Goal: Book appointment/travel/reservation

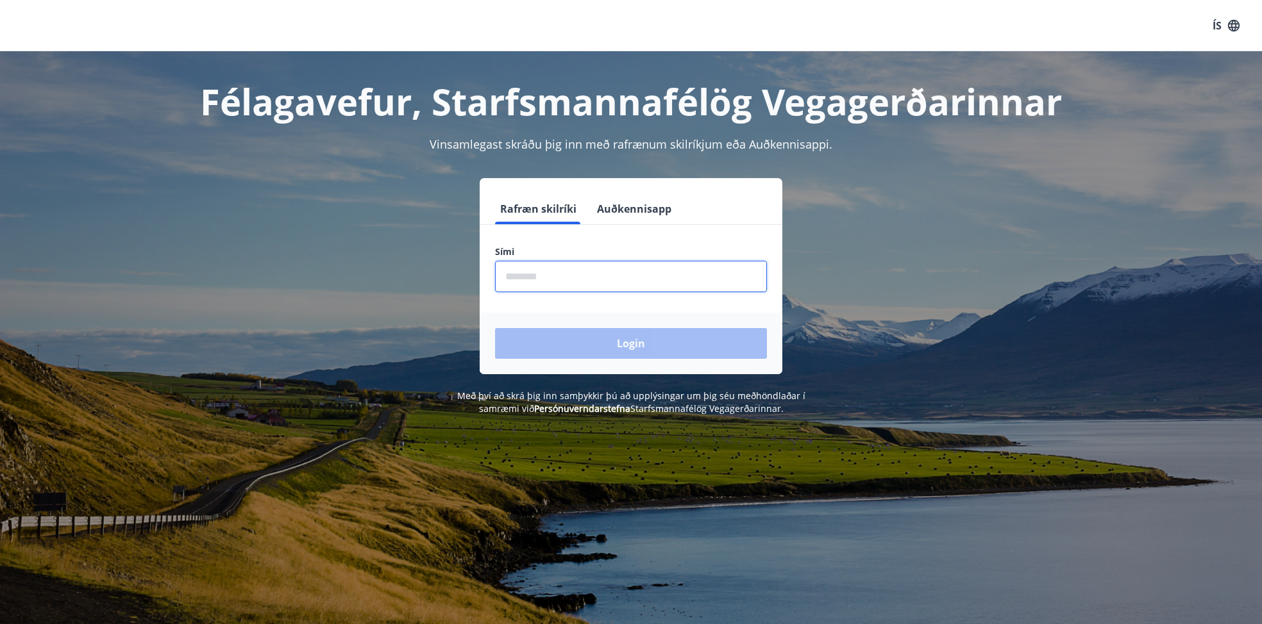
click at [519, 267] on input "phone" at bounding box center [631, 276] width 272 height 31
type input "********"
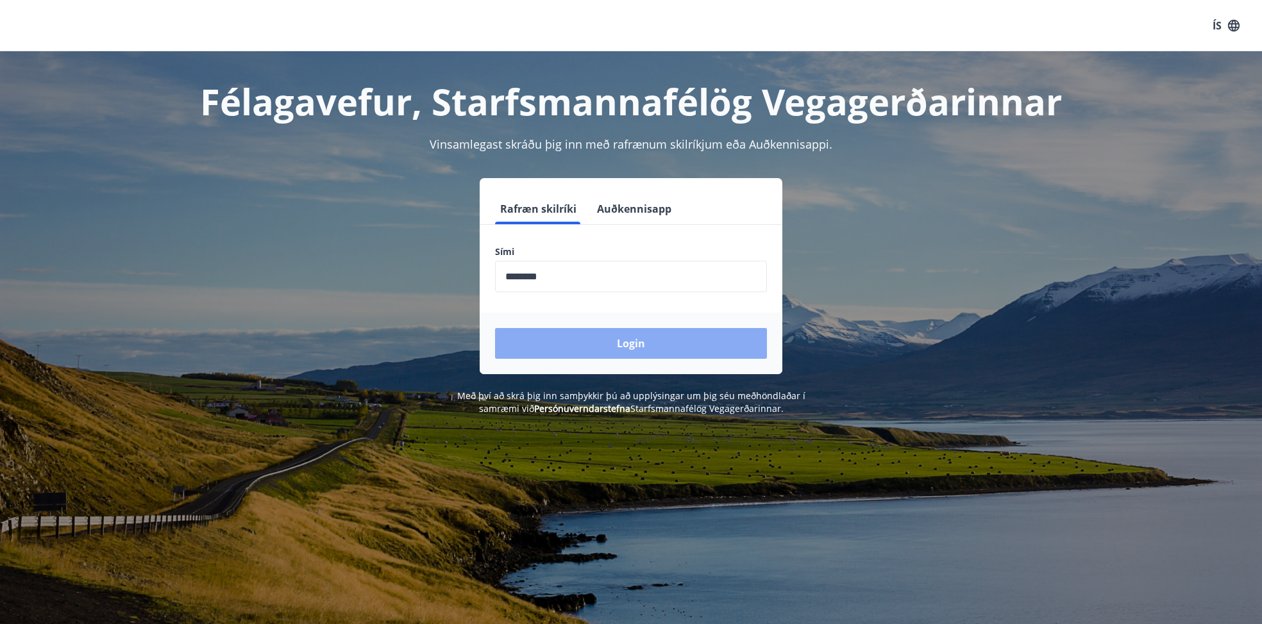
click at [575, 337] on button "Login" at bounding box center [631, 343] width 272 height 31
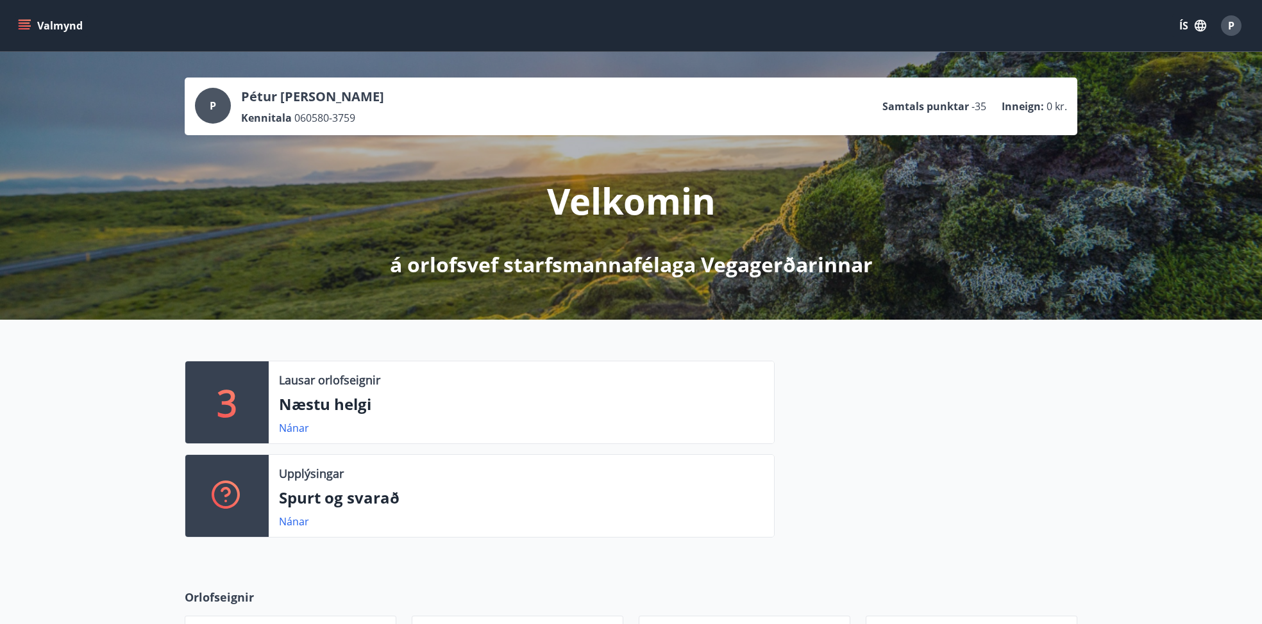
click at [1237, 29] on div "P" at bounding box center [1231, 25] width 21 height 21
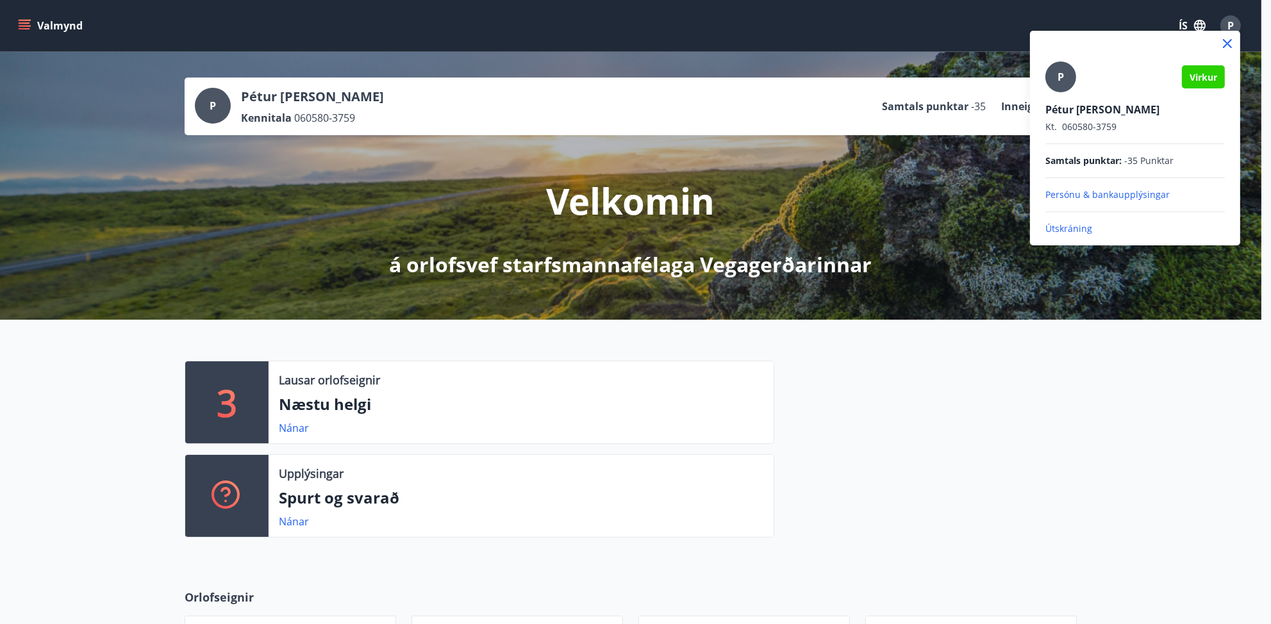
click at [1063, 444] on div at bounding box center [635, 312] width 1271 height 624
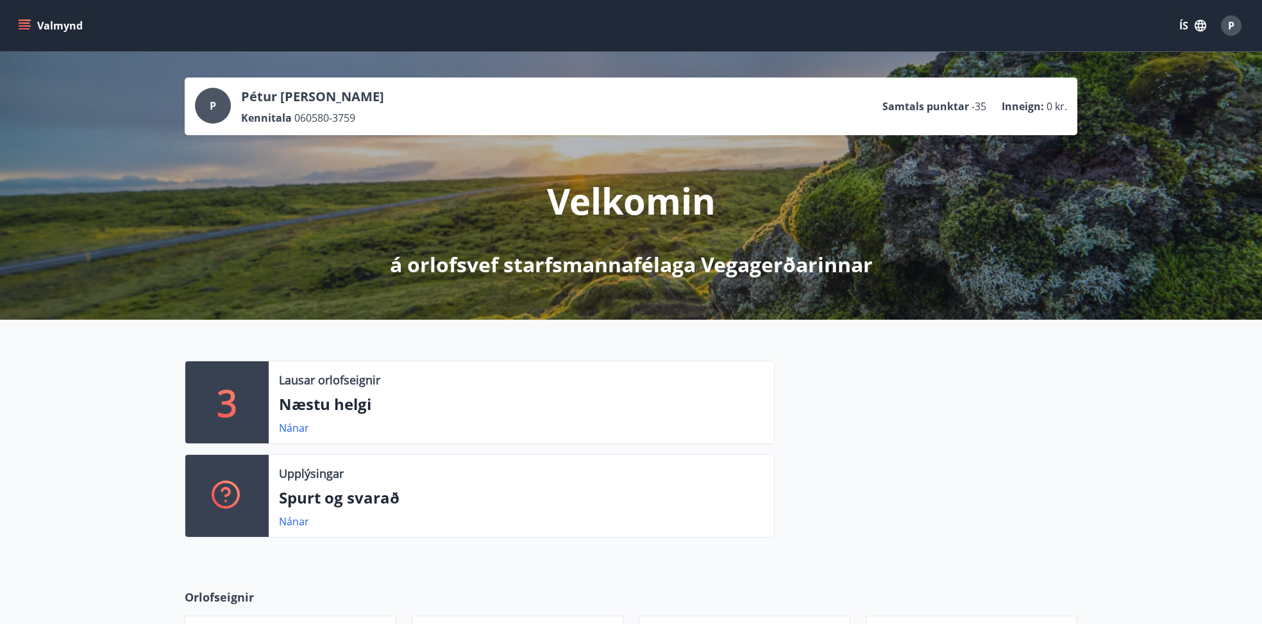
click at [34, 24] on button "Valmynd" at bounding box center [51, 25] width 72 height 23
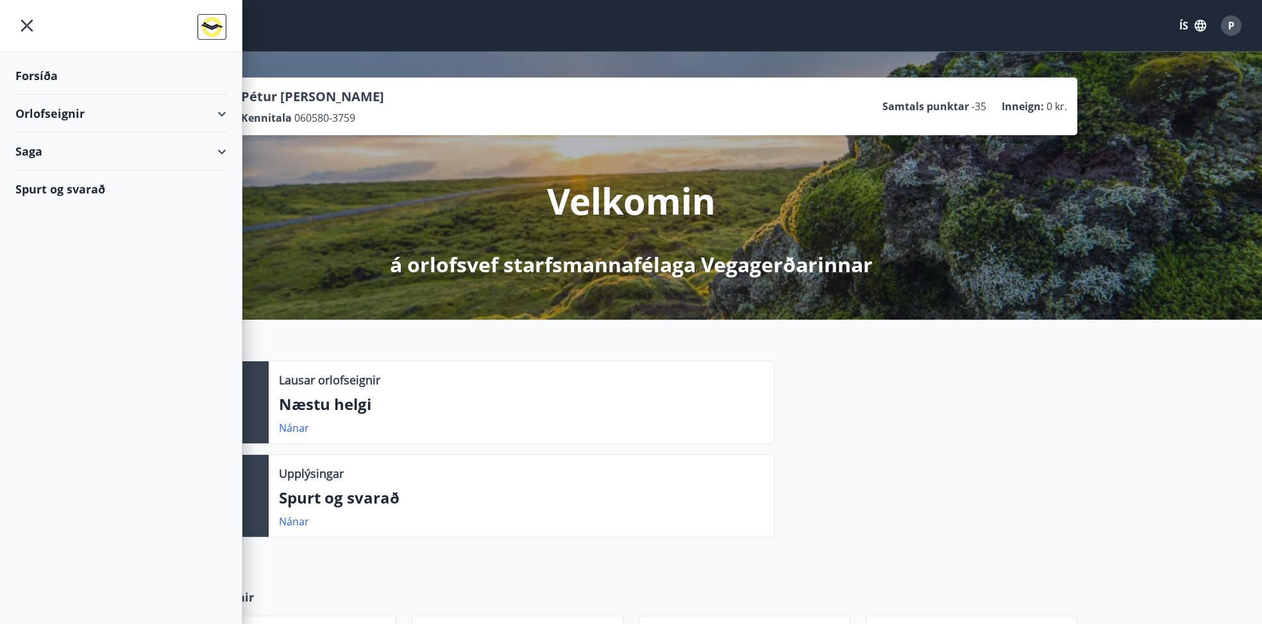
click at [123, 117] on div "Orlofseignir" at bounding box center [120, 114] width 211 height 38
click at [54, 169] on div "Bókunardagatal" at bounding box center [121, 173] width 190 height 27
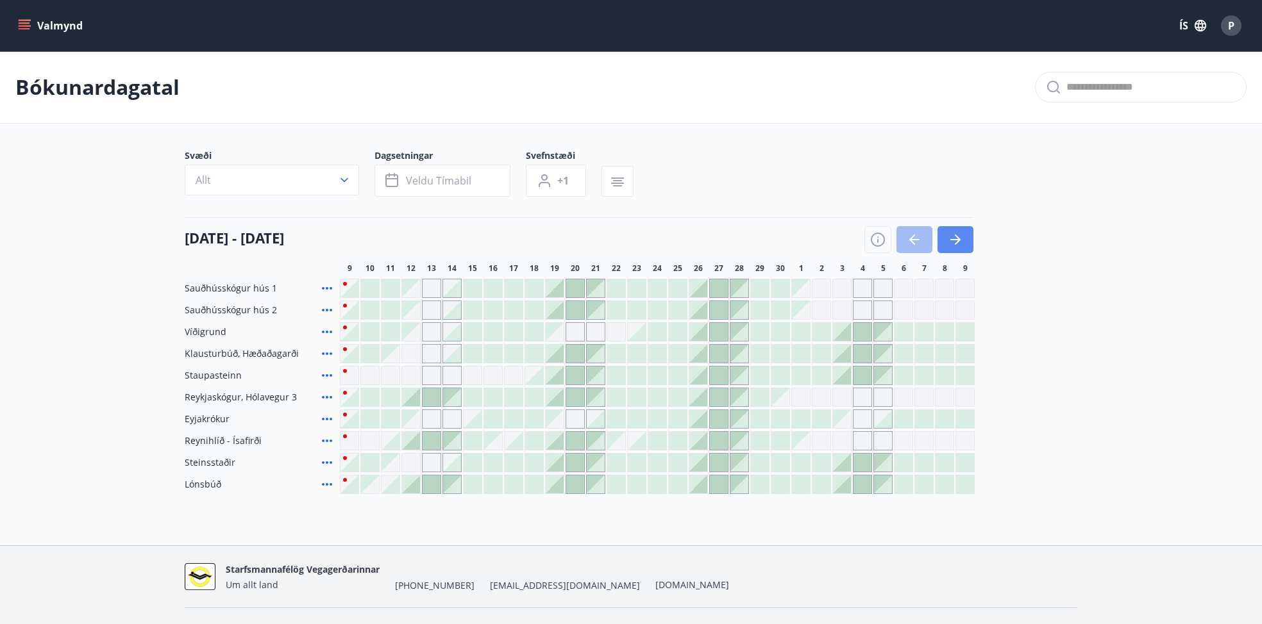
click at [954, 236] on icon "button" at bounding box center [954, 239] width 15 height 15
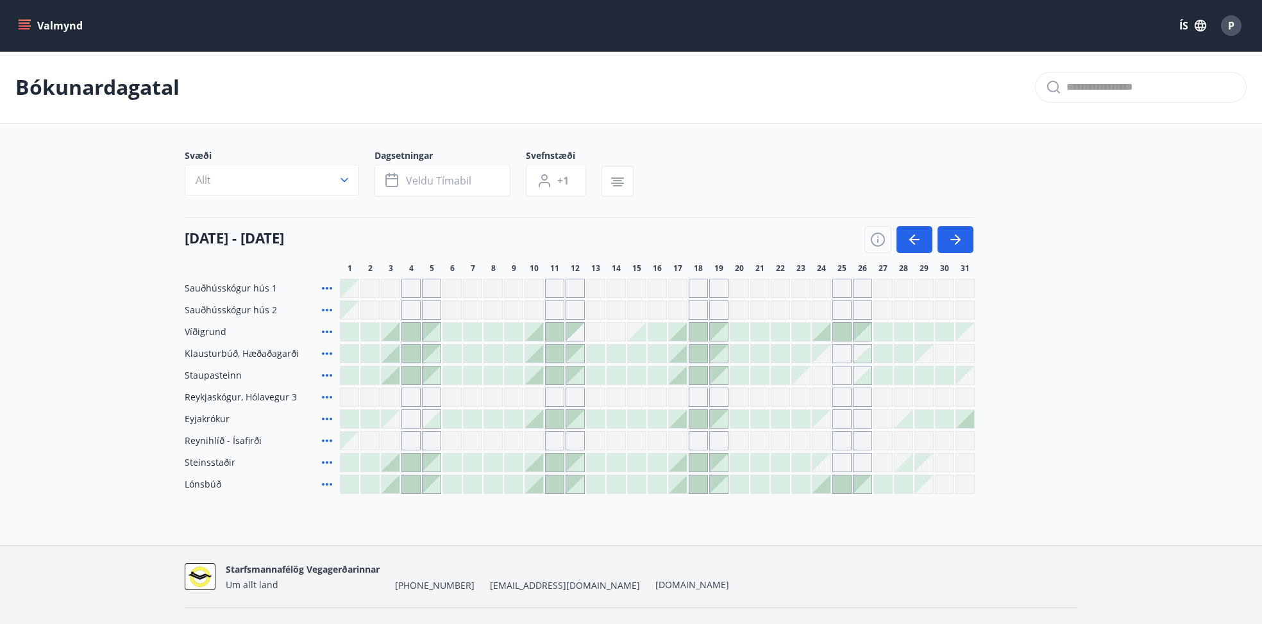
click at [24, 22] on icon "menu" at bounding box center [24, 25] width 13 height 13
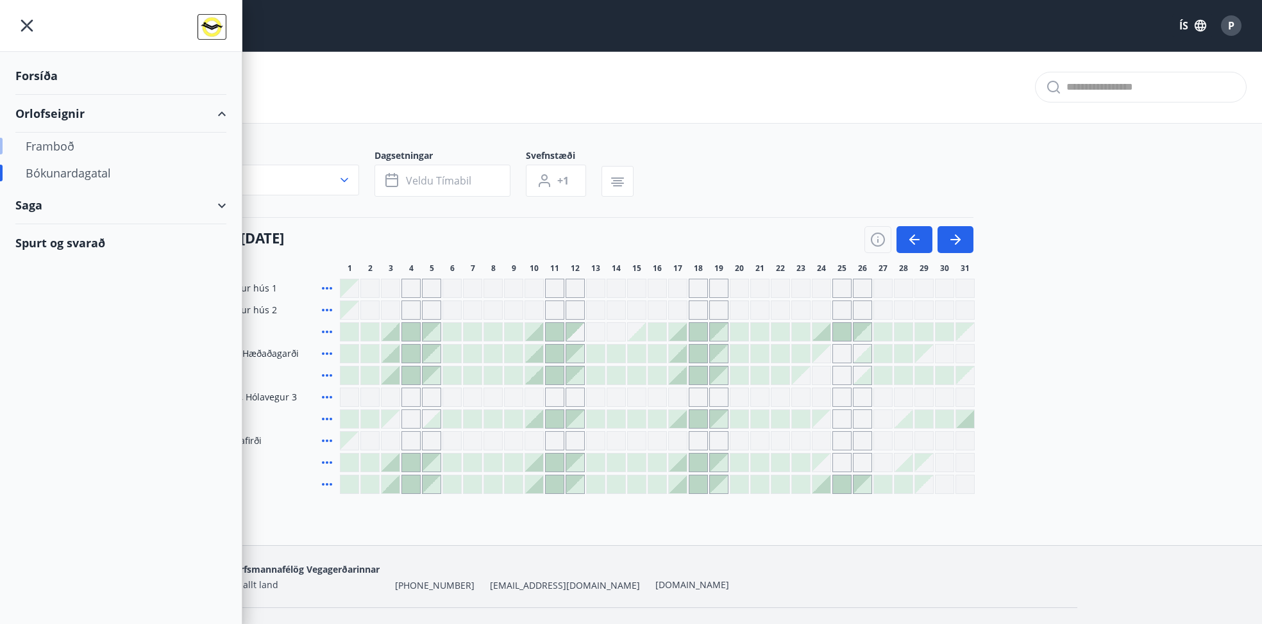
click at [57, 146] on div "Framboð" at bounding box center [121, 146] width 190 height 27
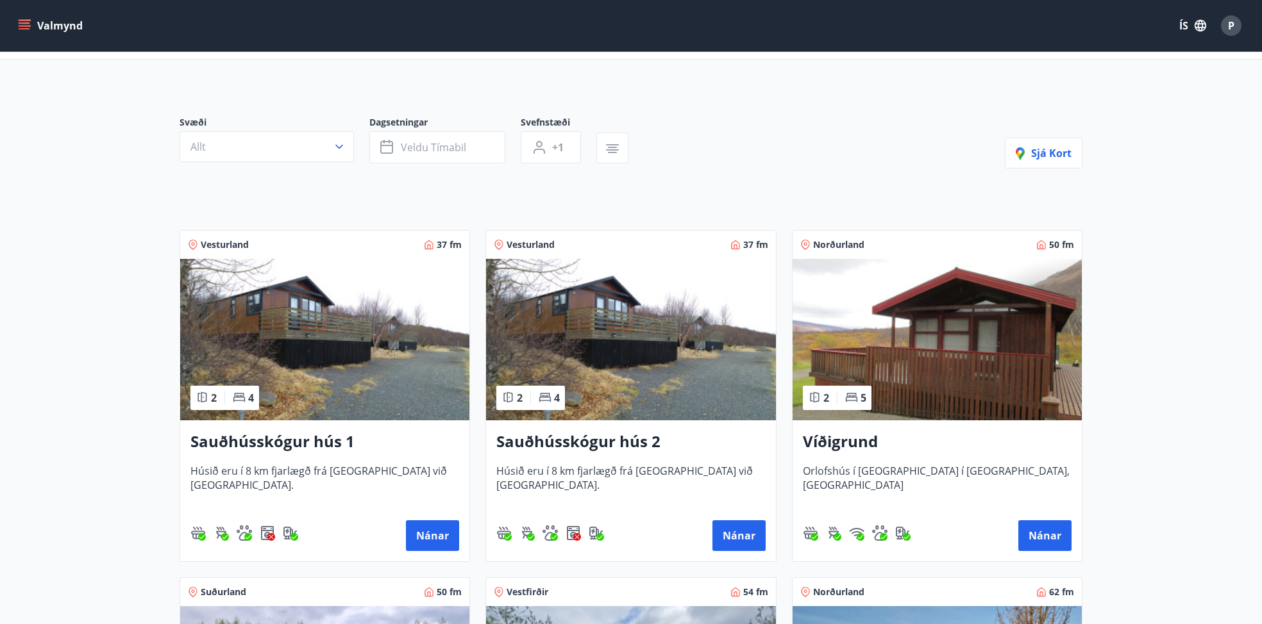
click at [230, 444] on h3 "Sauðhússkógur hús 1" at bounding box center [324, 442] width 269 height 23
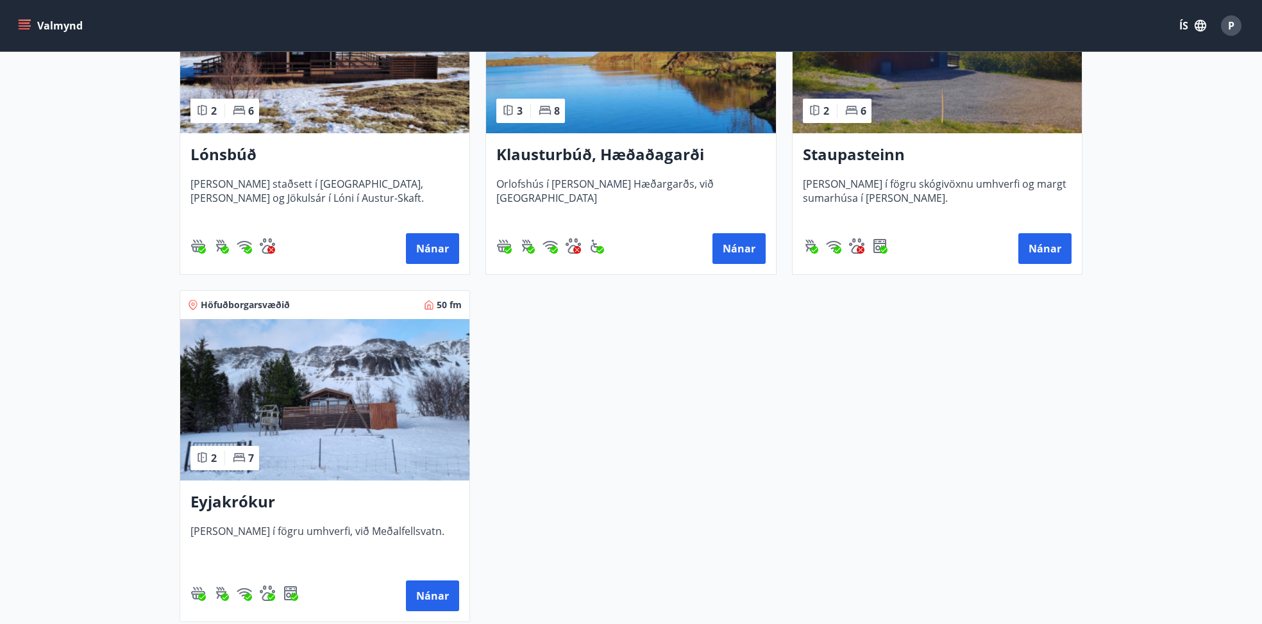
scroll to position [1026, 0]
